Goal: Information Seeking & Learning: Check status

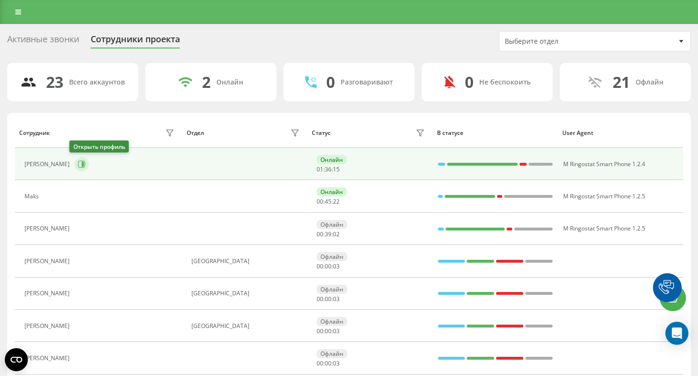
click at [79, 166] on icon at bounding box center [81, 163] width 7 height 7
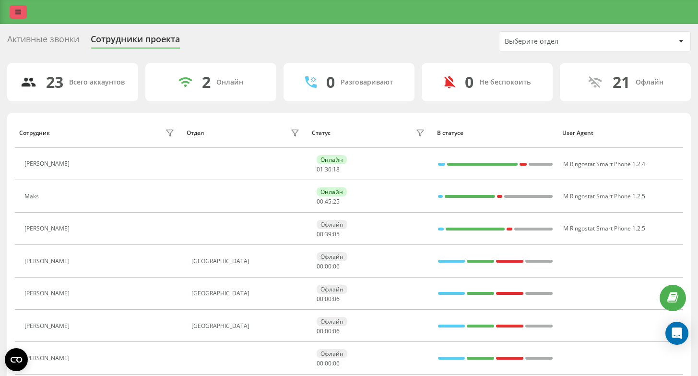
click at [18, 13] on icon at bounding box center [18, 12] width 6 height 7
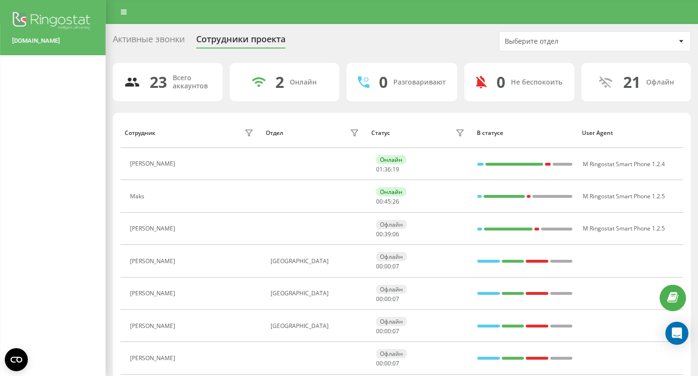
click at [62, 17] on img at bounding box center [53, 22] width 82 height 24
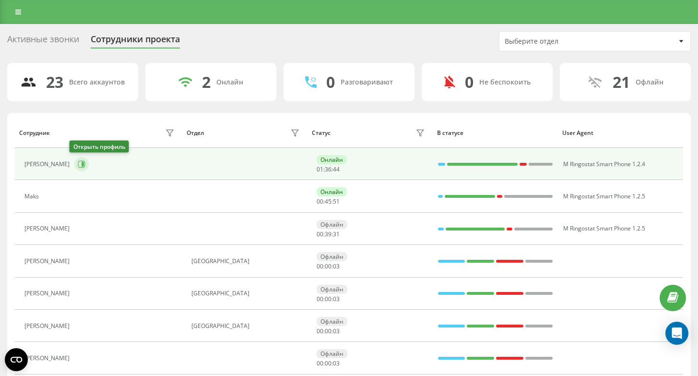
click at [75, 159] on button at bounding box center [81, 164] width 14 height 14
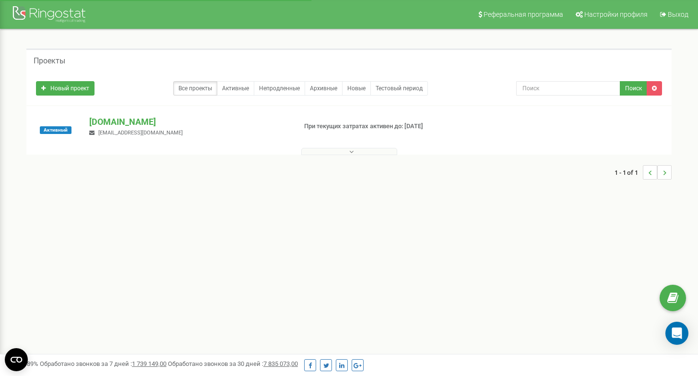
click at [350, 149] on icon at bounding box center [351, 151] width 4 height 7
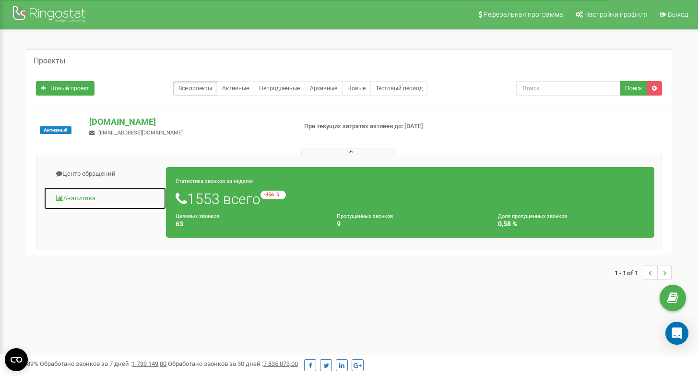
click at [86, 196] on link "Аналитика" at bounding box center [105, 199] width 123 height 24
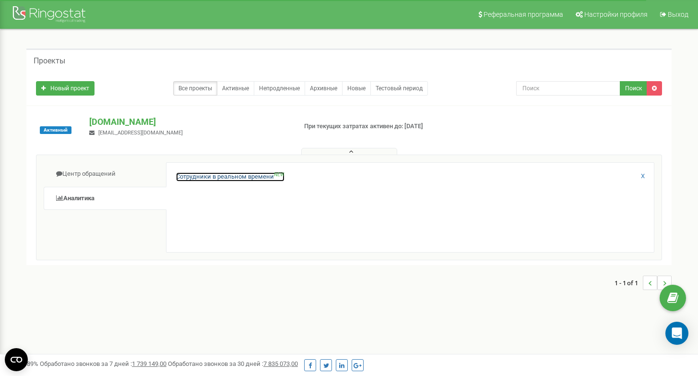
click at [208, 177] on link "Сотрудники в реальном времени NEW" at bounding box center [230, 176] width 108 height 9
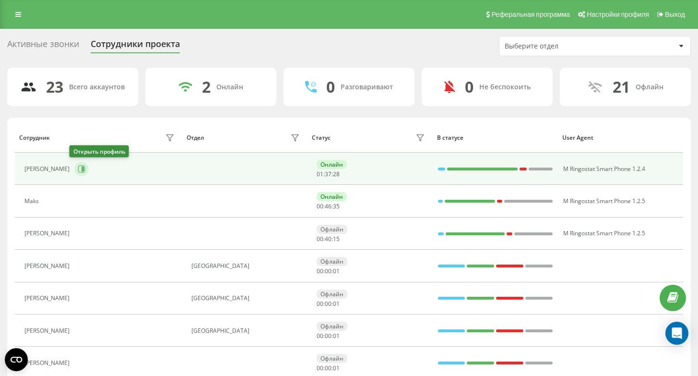
click at [76, 164] on button at bounding box center [81, 169] width 14 height 14
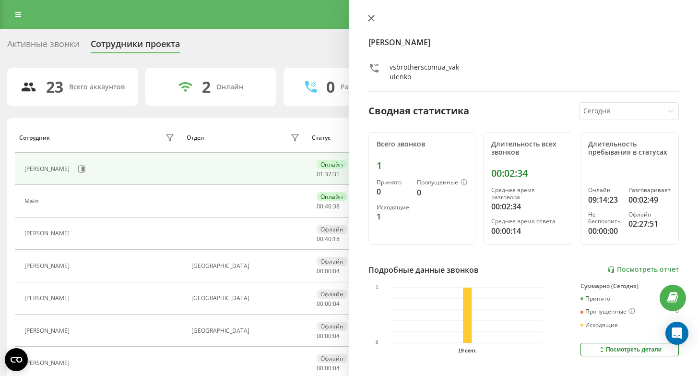
click at [369, 17] on icon at bounding box center [371, 18] width 7 height 7
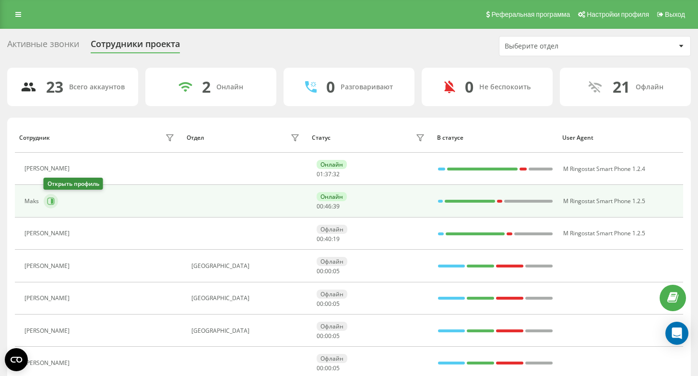
click at [46, 202] on button at bounding box center [51, 201] width 14 height 14
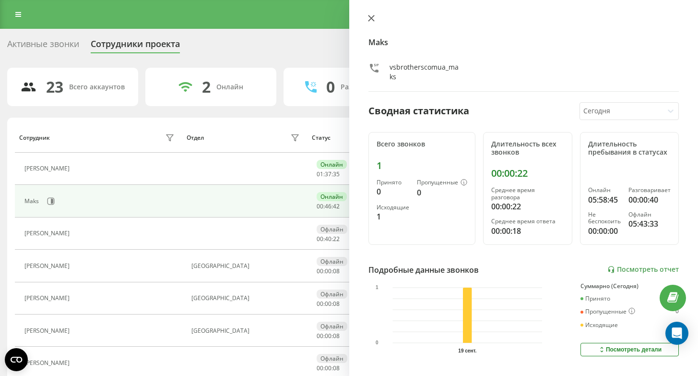
click at [376, 17] on button at bounding box center [371, 18] width 12 height 9
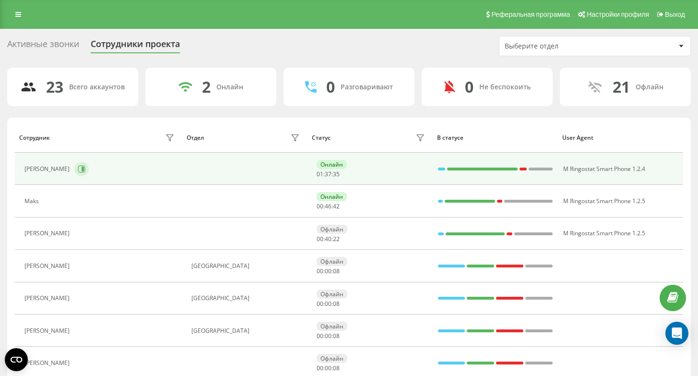
click at [83, 166] on button at bounding box center [81, 169] width 14 height 14
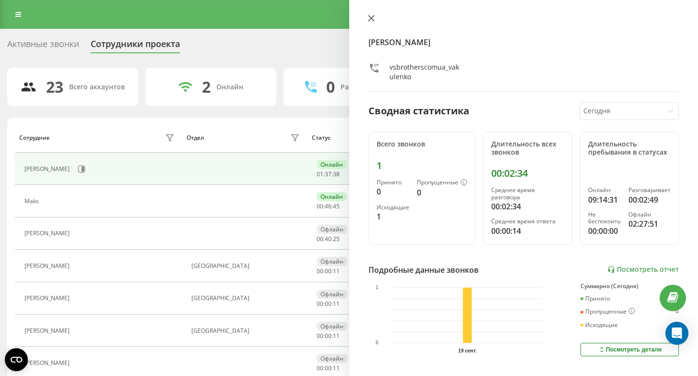
click at [372, 22] on button at bounding box center [371, 18] width 12 height 9
